Goal: Task Accomplishment & Management: Use online tool/utility

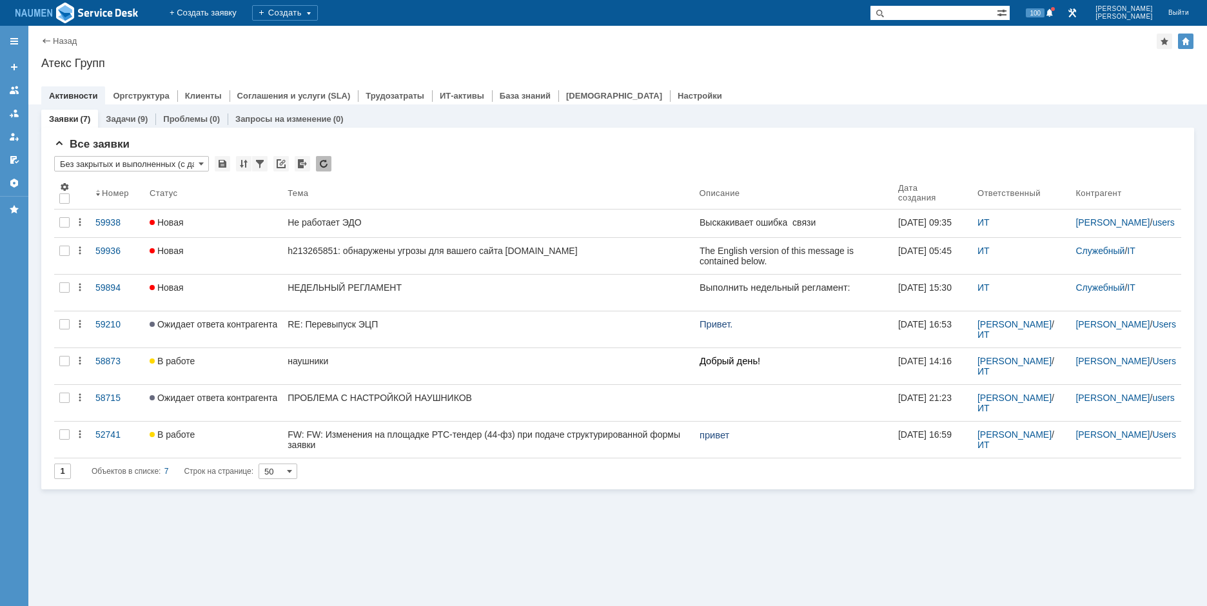
click at [953, 56] on div "Назад | Атекс Групп Атекс Групп root$101 Активности Оргструктура Клиенты Соглаш…" at bounding box center [617, 65] width 1179 height 79
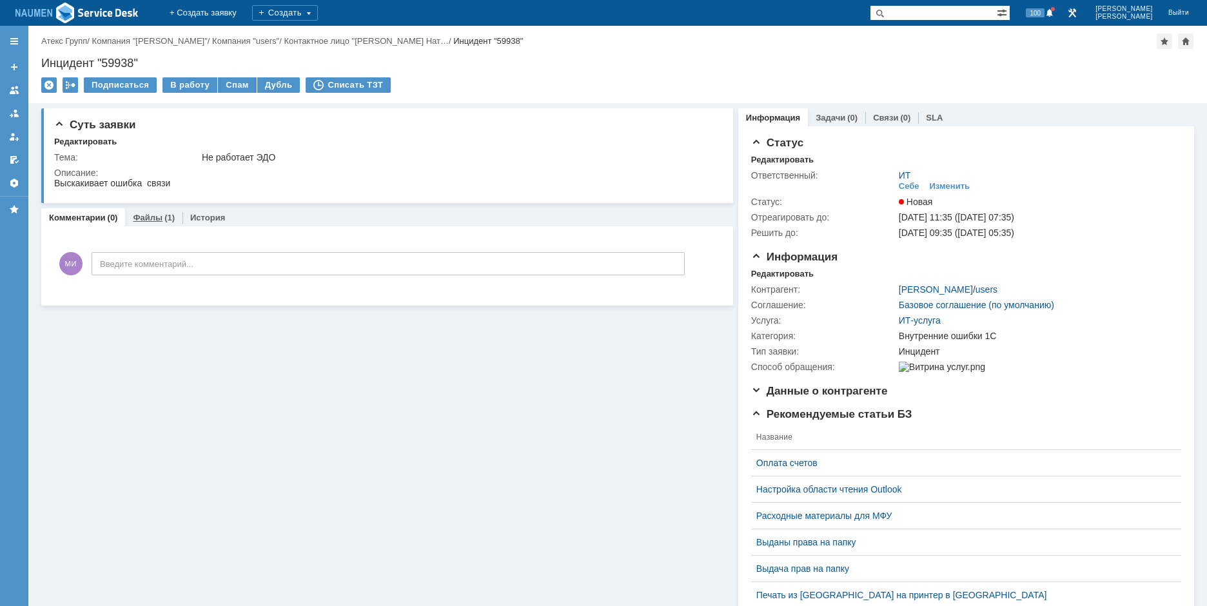
click at [143, 216] on link "Файлы" at bounding box center [148, 218] width 30 height 10
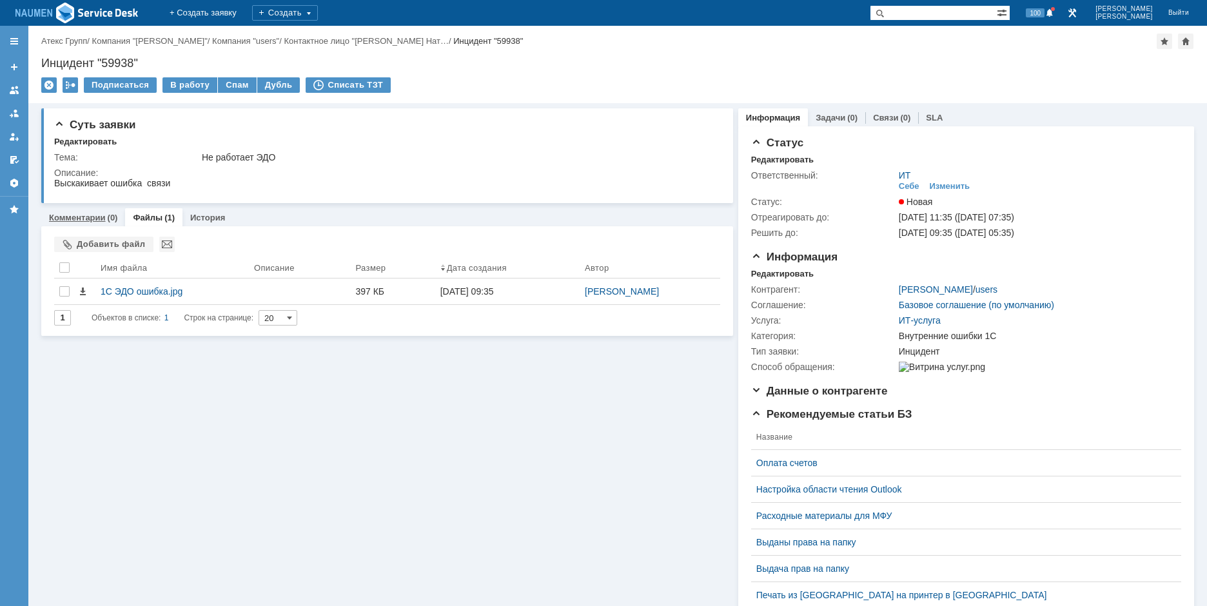
click at [90, 217] on link "Комментарии" at bounding box center [77, 218] width 57 height 10
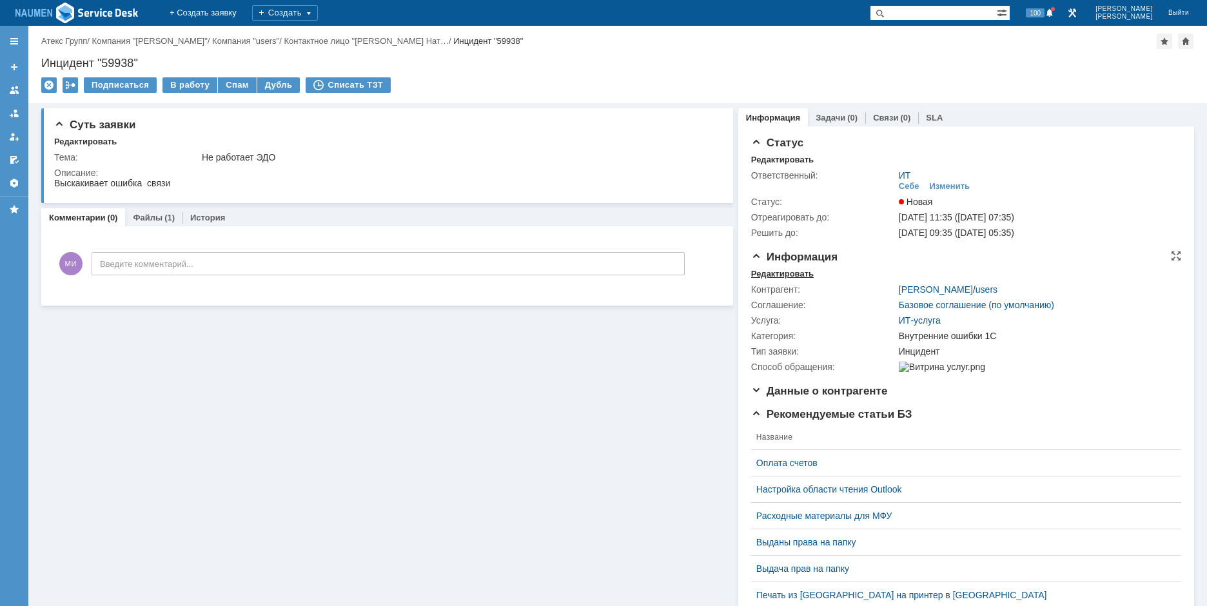
click at [768, 272] on div "Редактировать" at bounding box center [782, 274] width 63 height 10
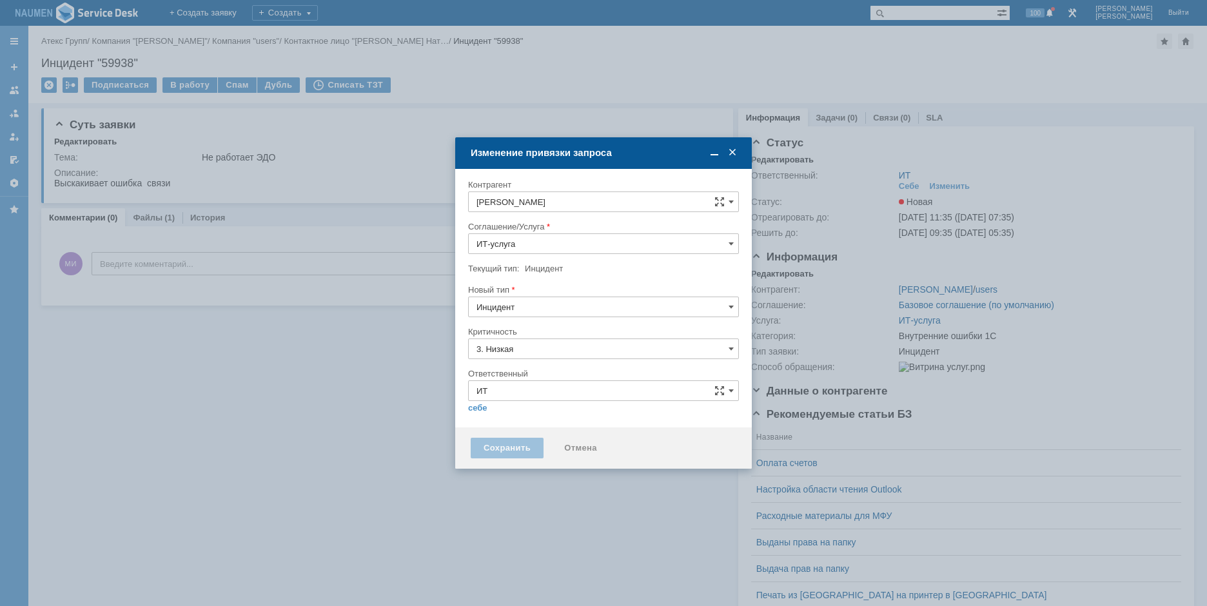
type input "Внутренние ошибки 1С"
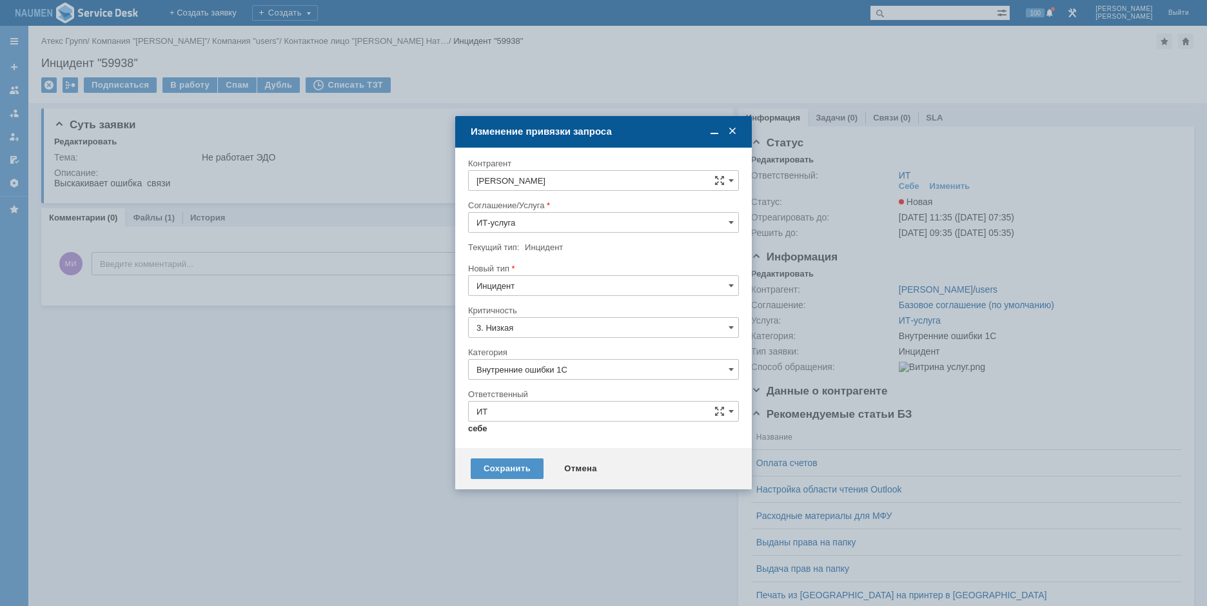
click at [481, 430] on link "себе" at bounding box center [477, 429] width 19 height 10
type input "[PERSON_NAME]"
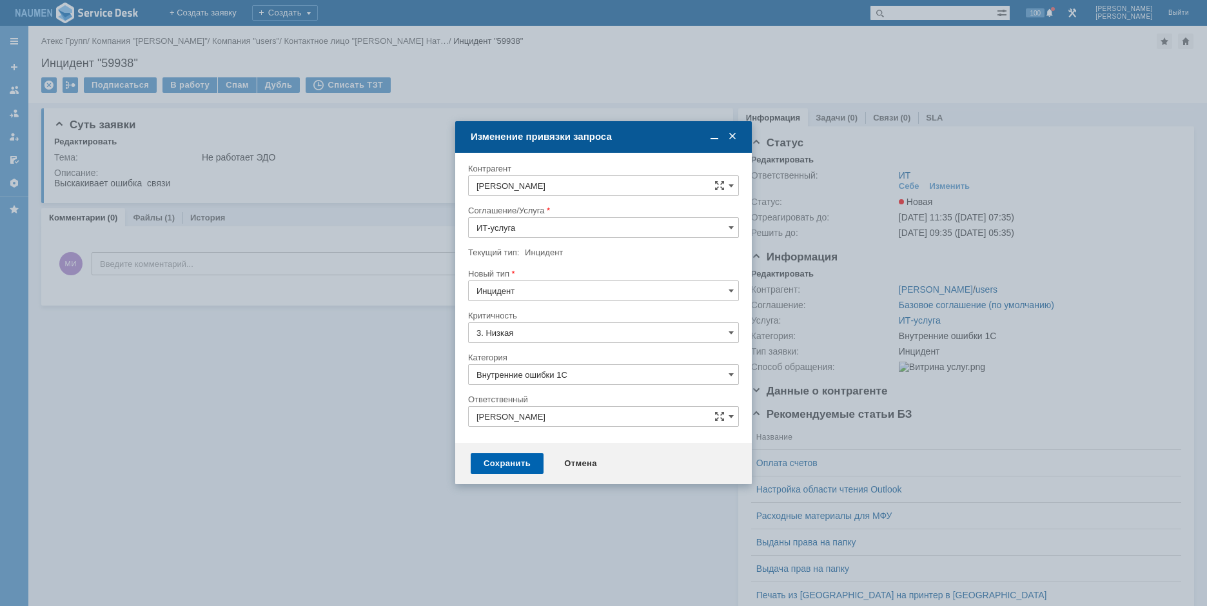
click at [502, 464] on div "Сохранить" at bounding box center [507, 463] width 73 height 21
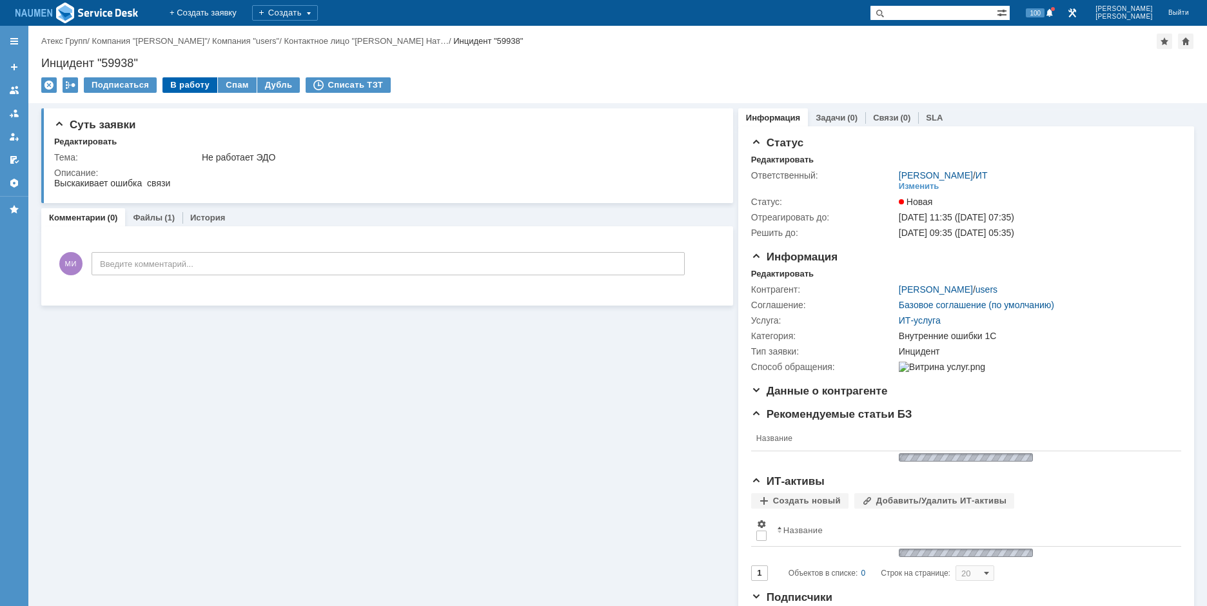
click at [175, 84] on div "В работу" at bounding box center [190, 84] width 55 height 15
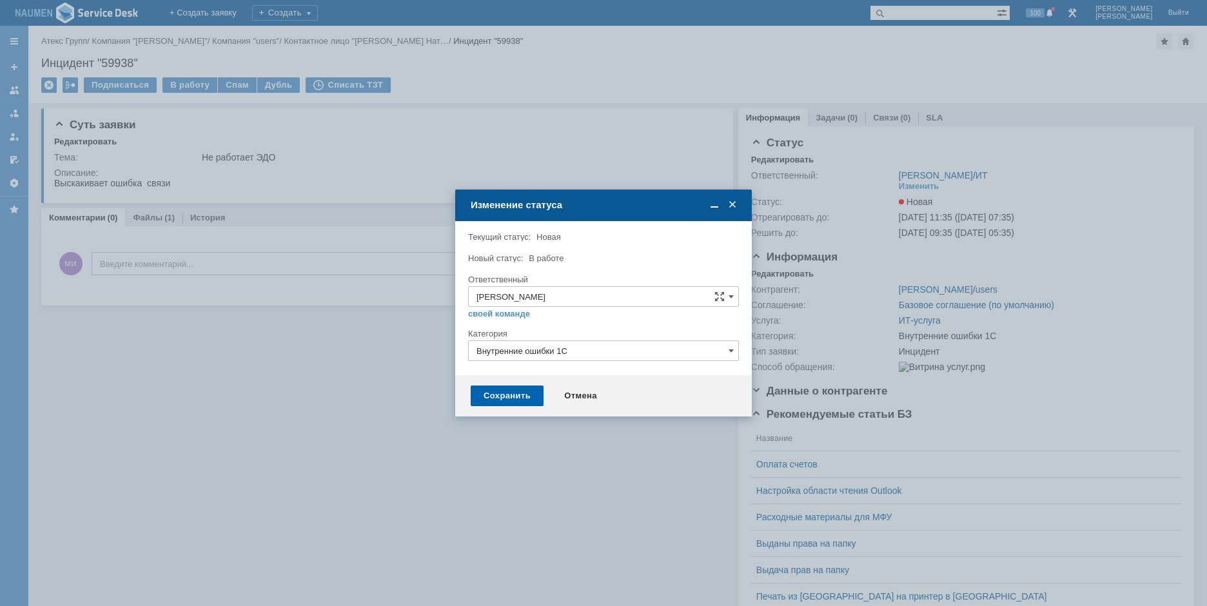
click at [511, 404] on div "Сохранить" at bounding box center [507, 396] width 73 height 21
